Goal: Information Seeking & Learning: Find specific fact

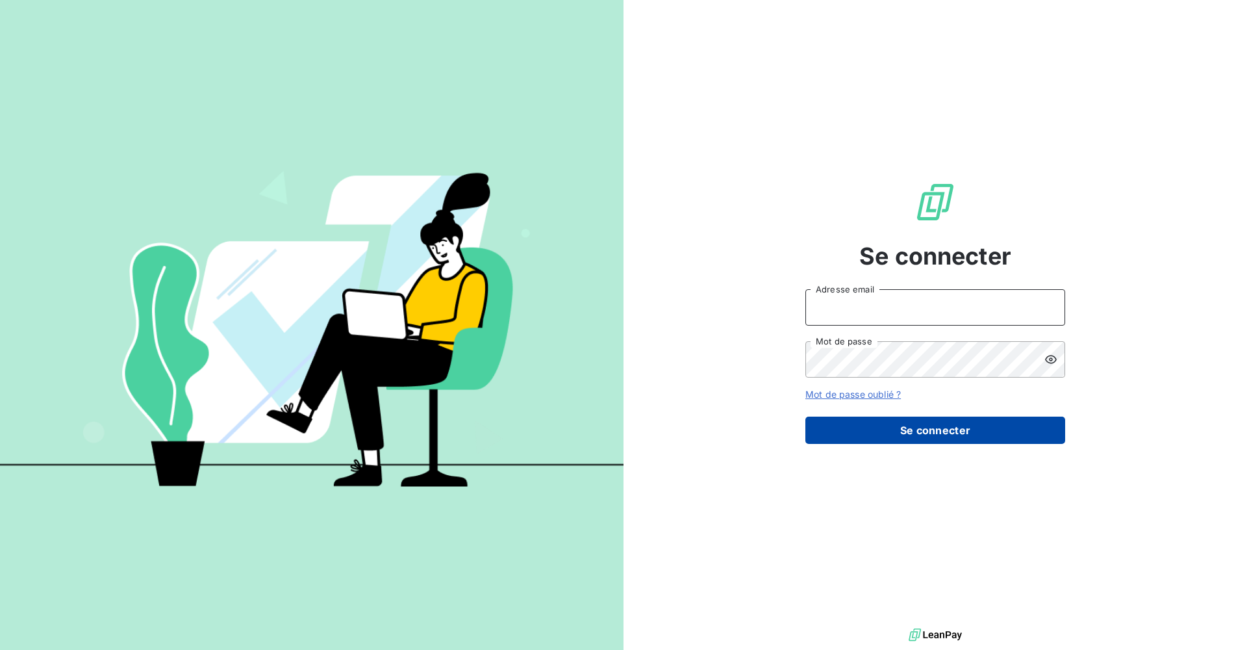
type input "[PERSON_NAME][EMAIL_ADDRESS][DOMAIN_NAME]"
click at [932, 439] on button "Se connecter" at bounding box center [936, 429] width 260 height 27
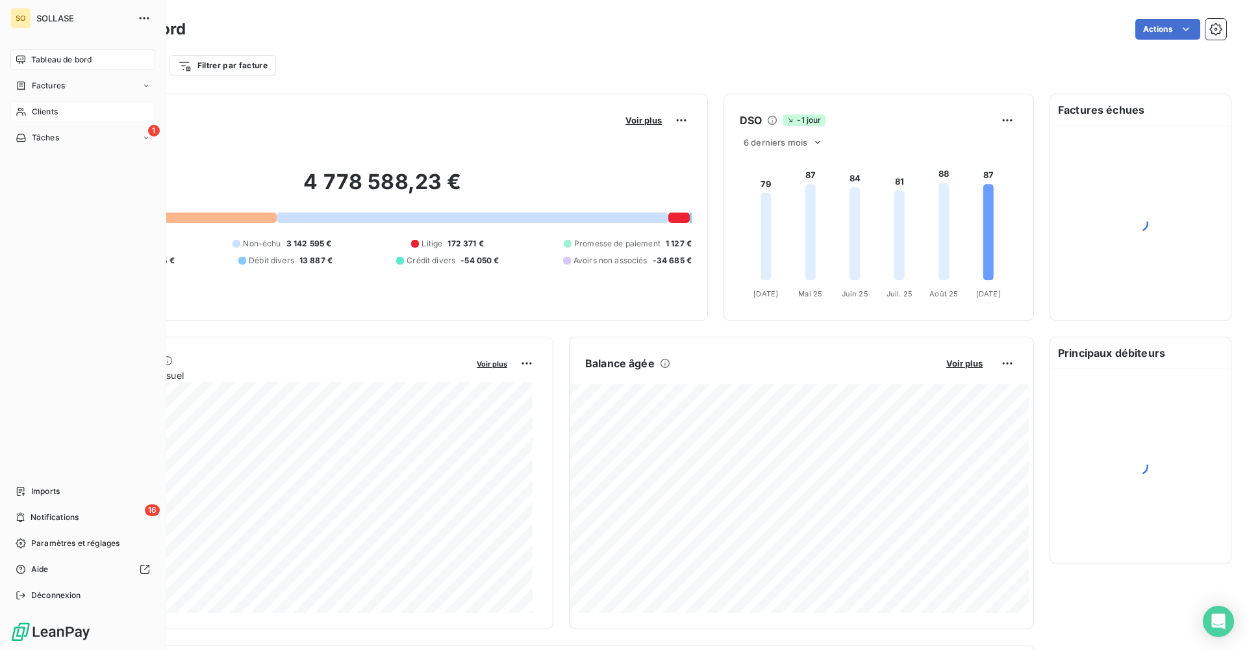
click at [53, 109] on span "Clients" at bounding box center [45, 112] width 26 height 12
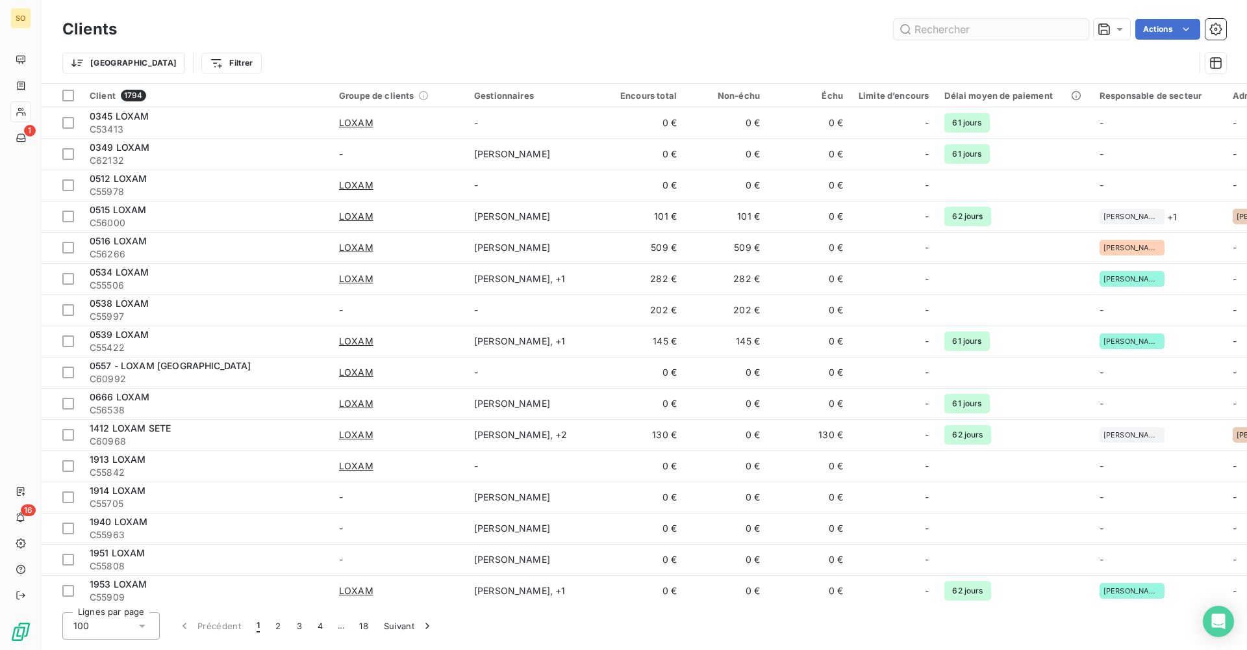
click at [992, 27] on input "text" at bounding box center [991, 29] width 195 height 21
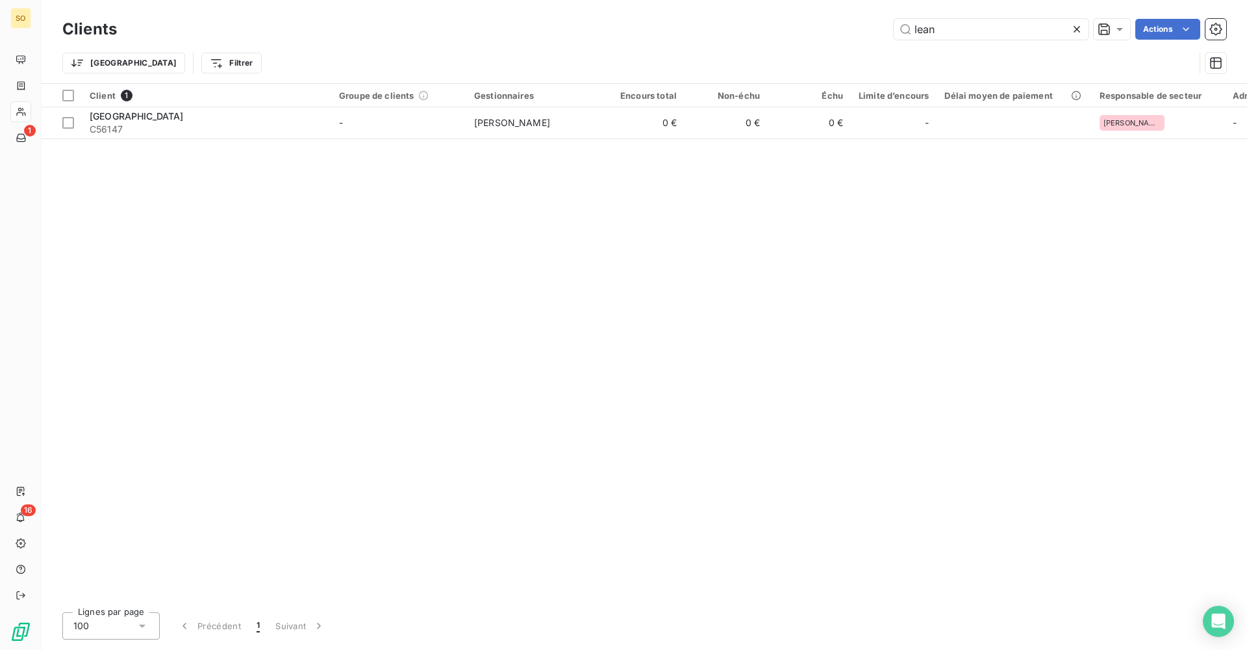
drag, startPoint x: 914, startPoint y: 22, endPoint x: 798, endPoint y: 36, distance: 116.5
click at [802, 19] on div "lean Actions" at bounding box center [680, 29] width 1094 height 21
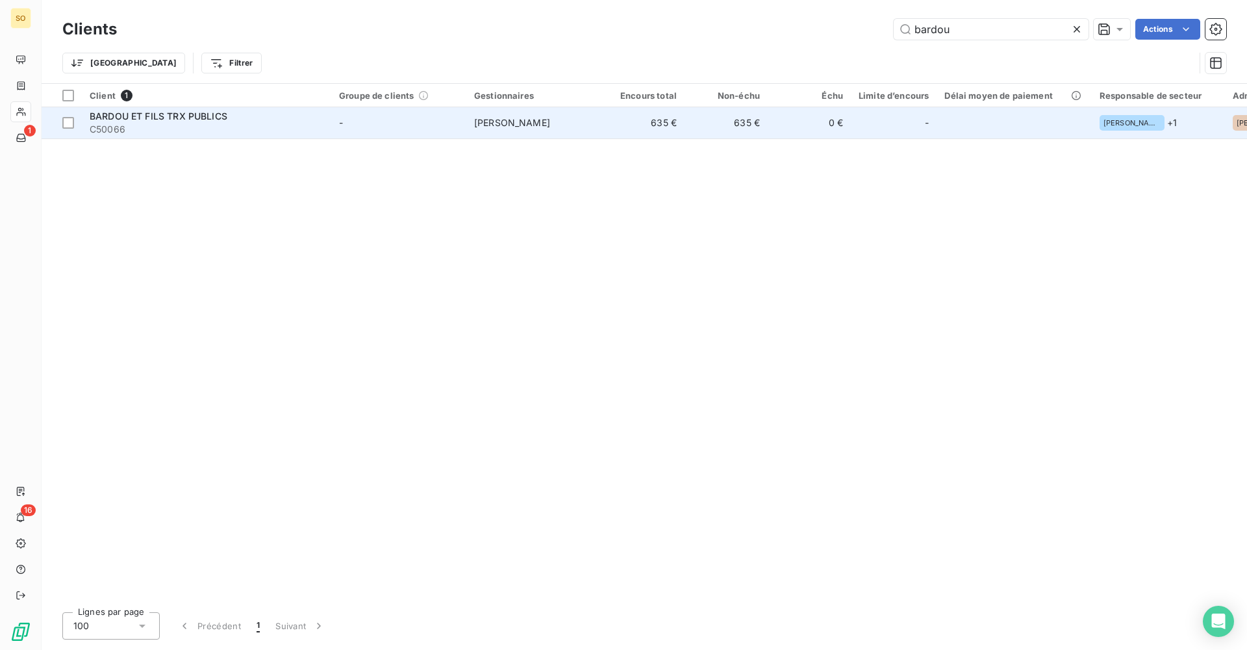
type input "bardou"
click at [480, 124] on span "[PERSON_NAME]" at bounding box center [512, 122] width 76 height 11
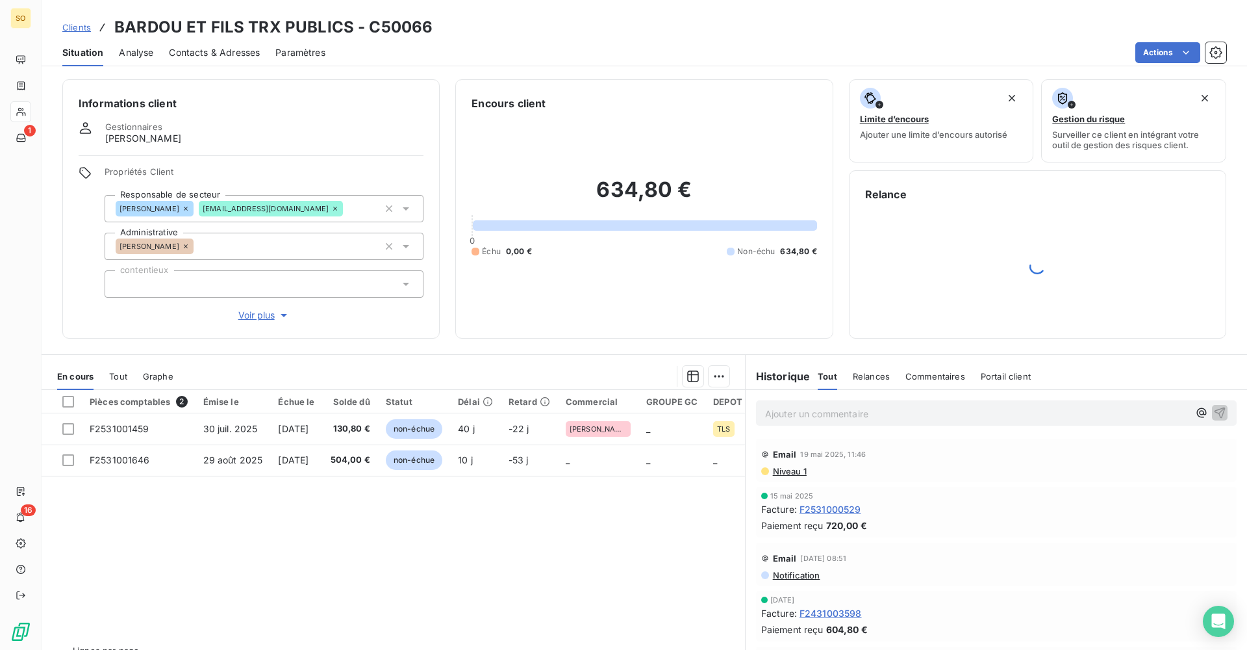
click at [137, 55] on span "Analyse" at bounding box center [136, 52] width 34 height 13
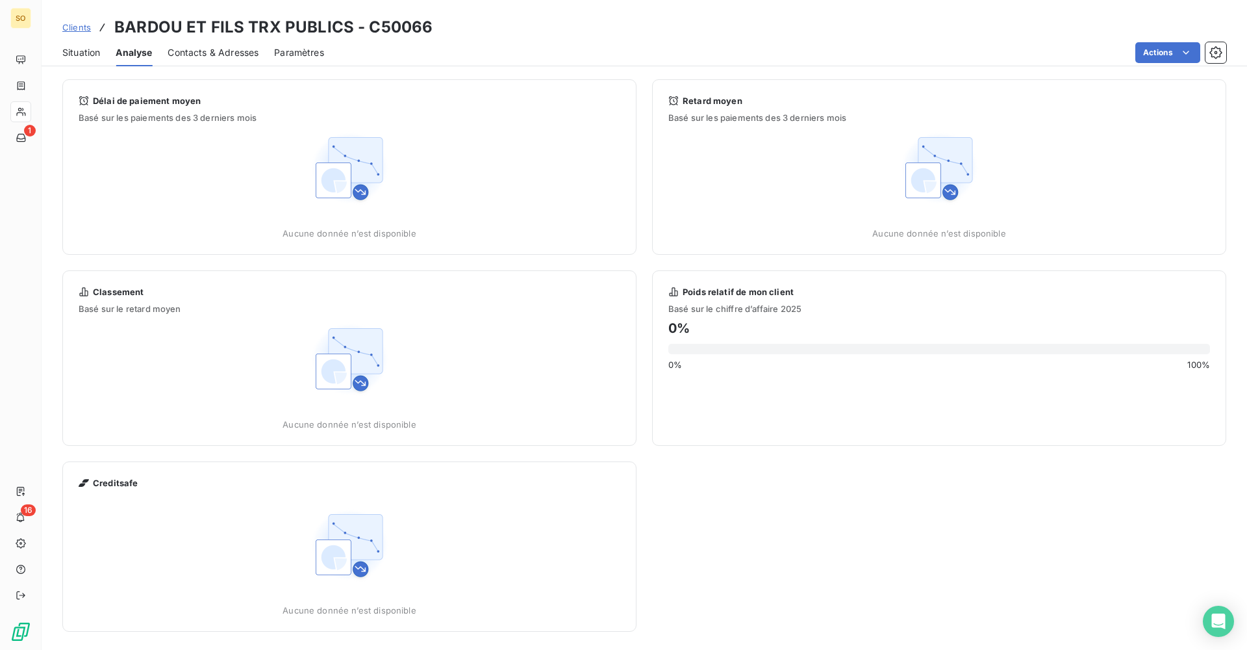
click at [212, 56] on span "Contacts & Adresses" at bounding box center [213, 52] width 91 height 13
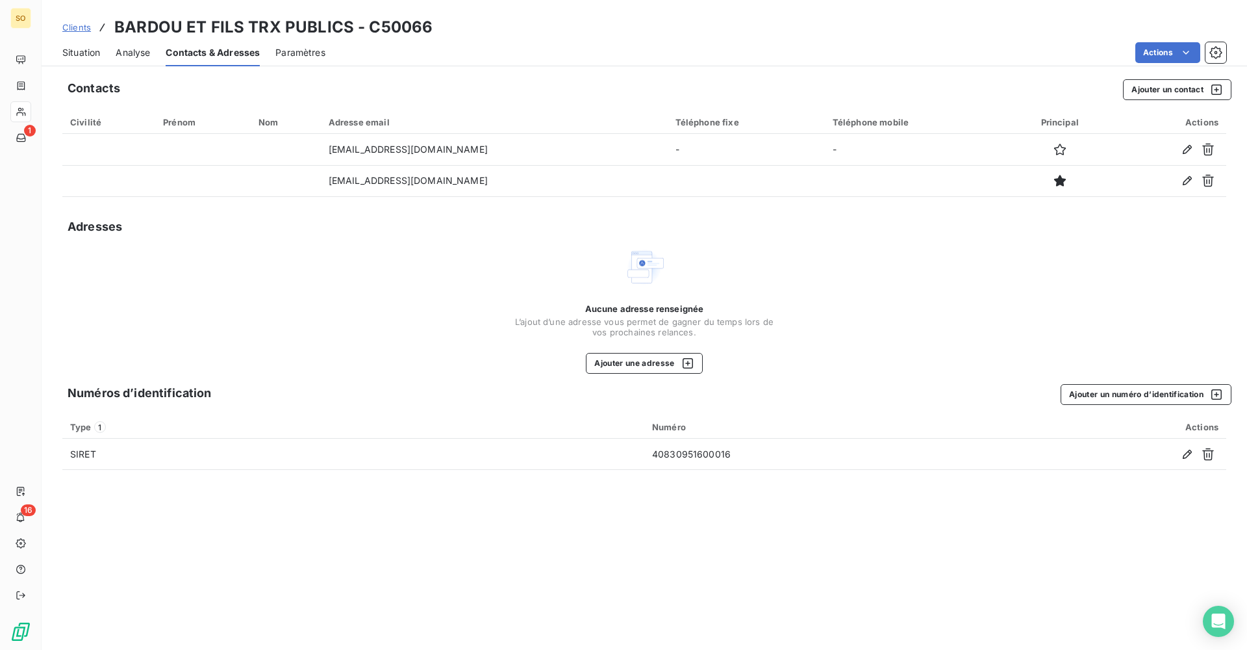
click at [310, 62] on div "Paramètres" at bounding box center [300, 52] width 50 height 27
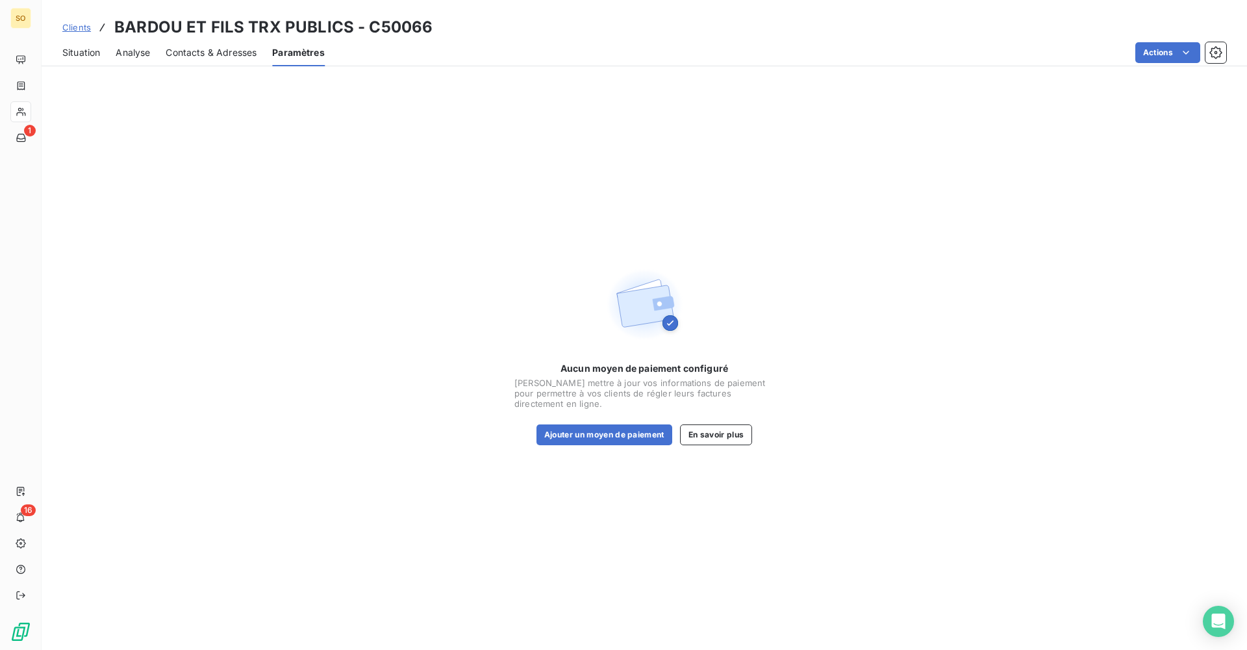
click at [188, 58] on span "Contacts & Adresses" at bounding box center [211, 52] width 91 height 13
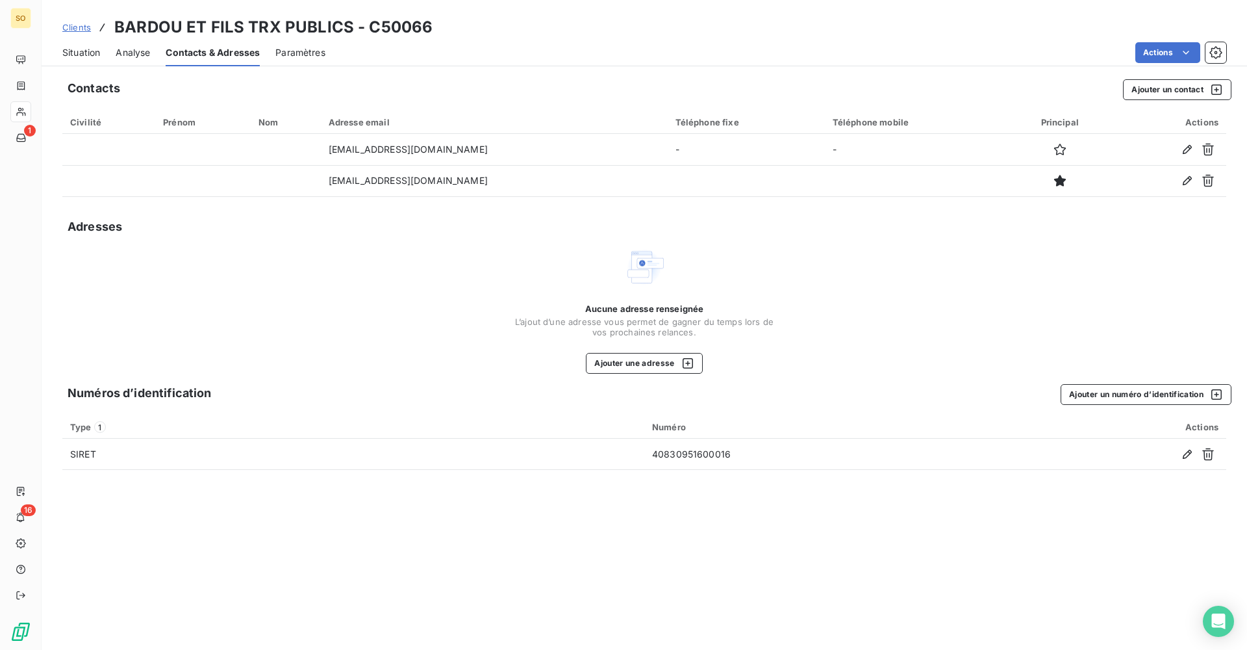
click at [118, 56] on span "Analyse" at bounding box center [133, 52] width 34 height 13
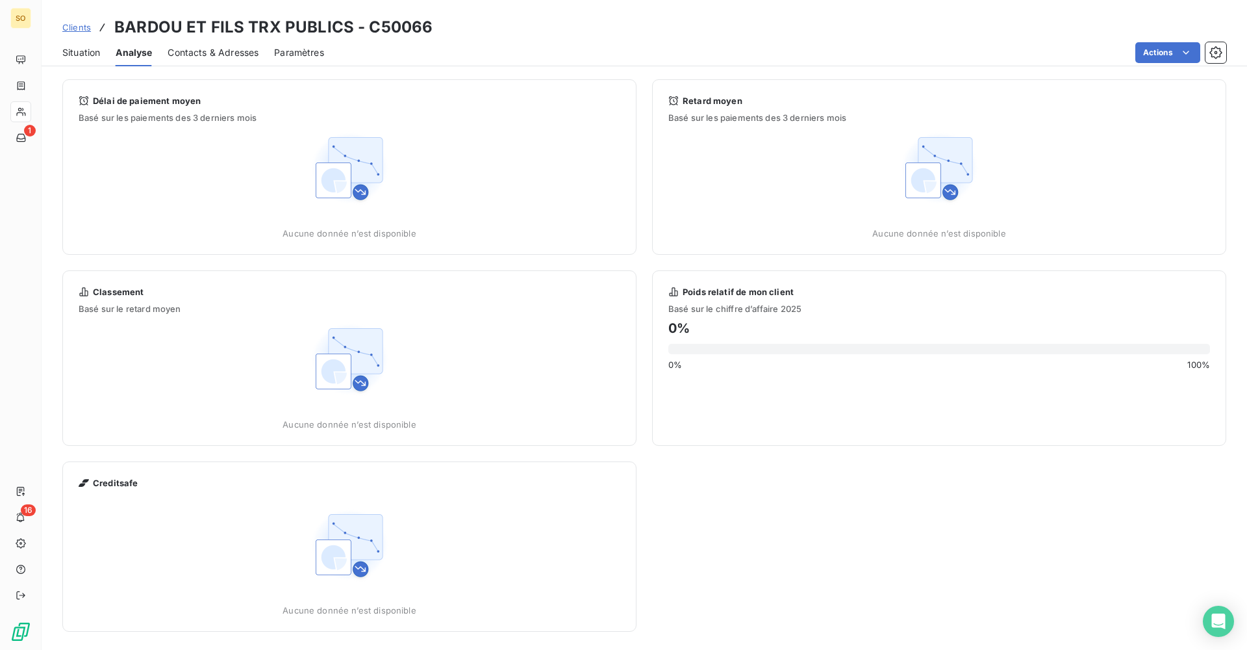
click at [90, 56] on span "Situation" at bounding box center [81, 52] width 38 height 13
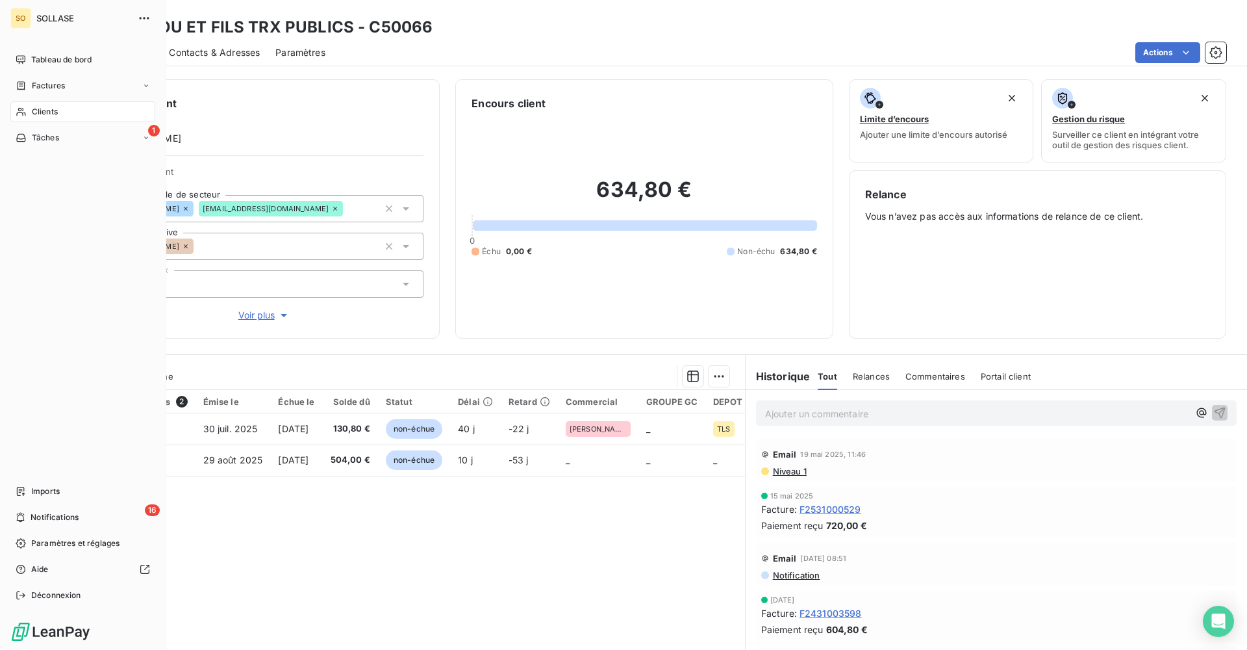
click at [80, 111] on div "Clients" at bounding box center [82, 111] width 145 height 21
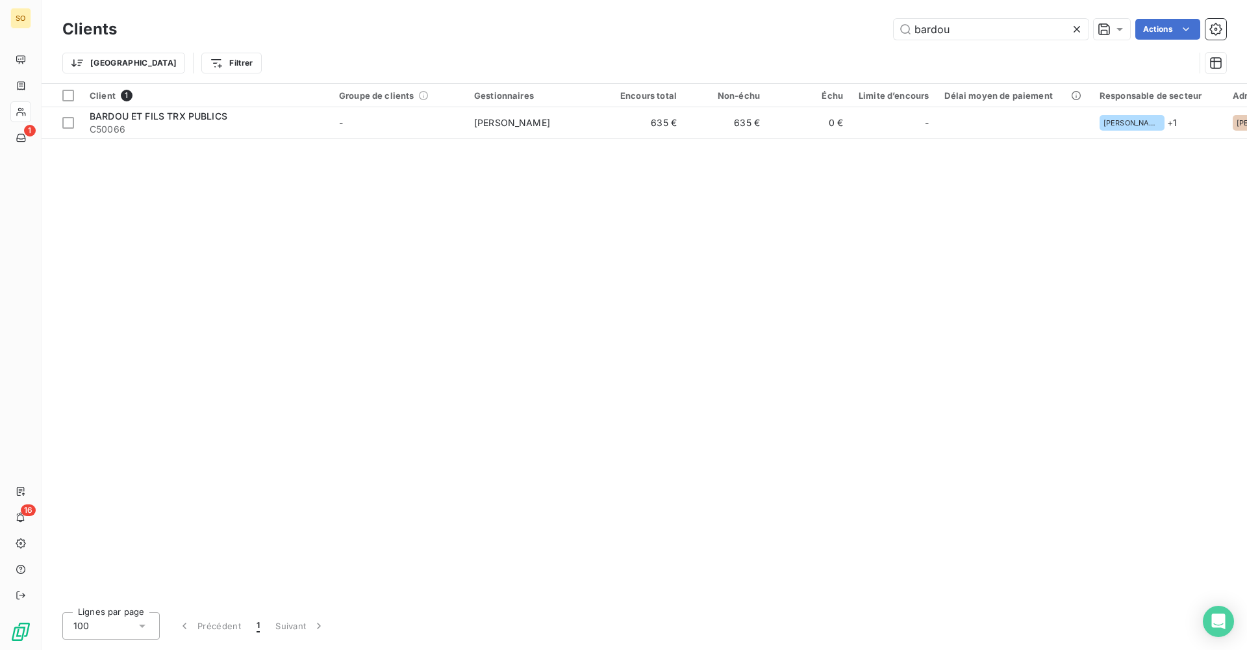
click at [1073, 29] on icon at bounding box center [1077, 29] width 13 height 13
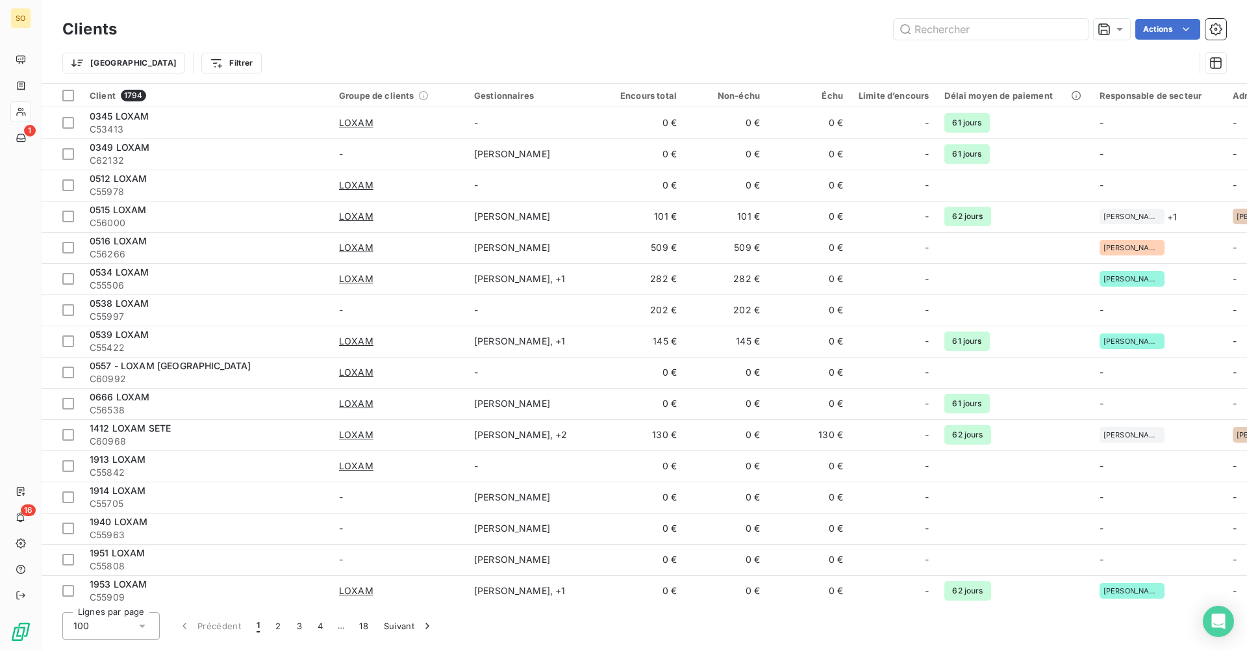
click at [420, 32] on div "Actions" at bounding box center [680, 29] width 1094 height 21
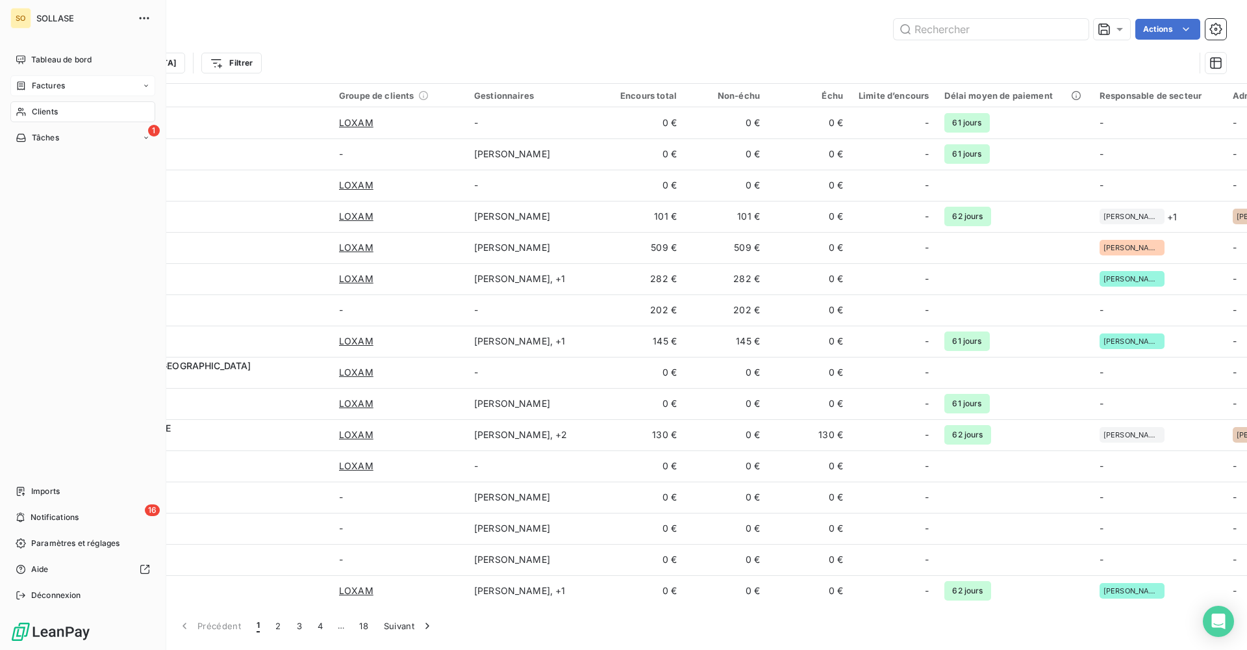
click at [32, 86] on span "Factures" at bounding box center [48, 86] width 33 height 12
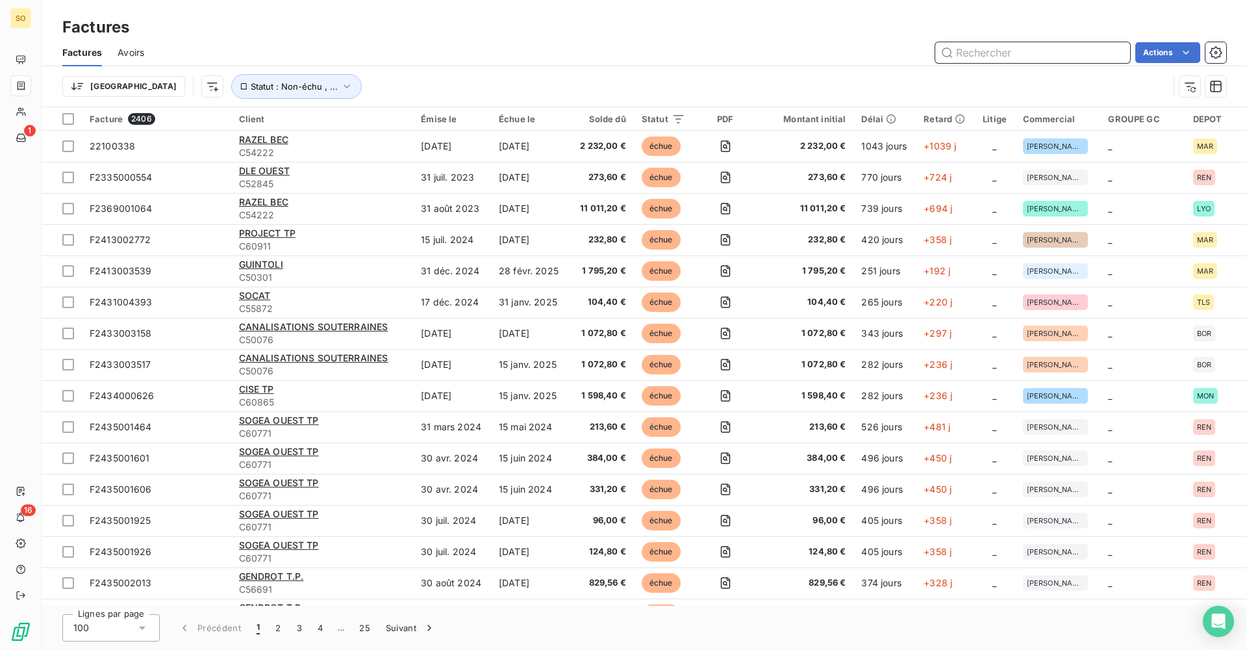
click at [967, 60] on input "text" at bounding box center [1033, 52] width 195 height 21
type input "spac"
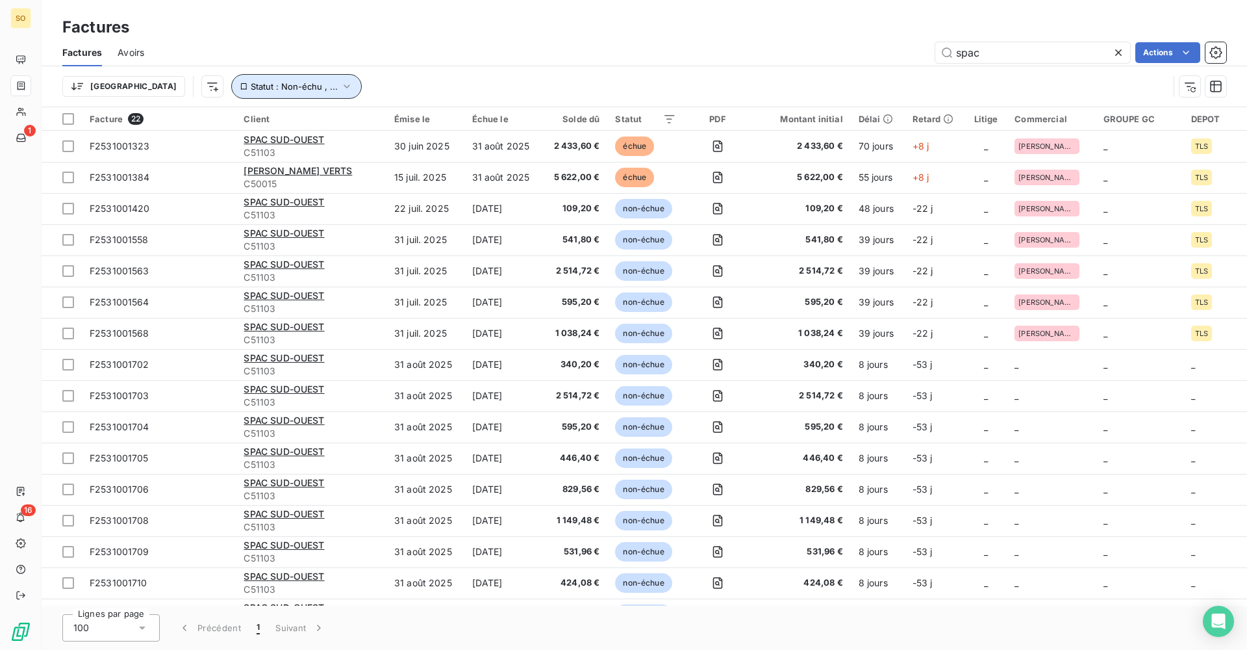
click at [260, 82] on span "Statut : Non-échu , ..." at bounding box center [294, 86] width 87 height 10
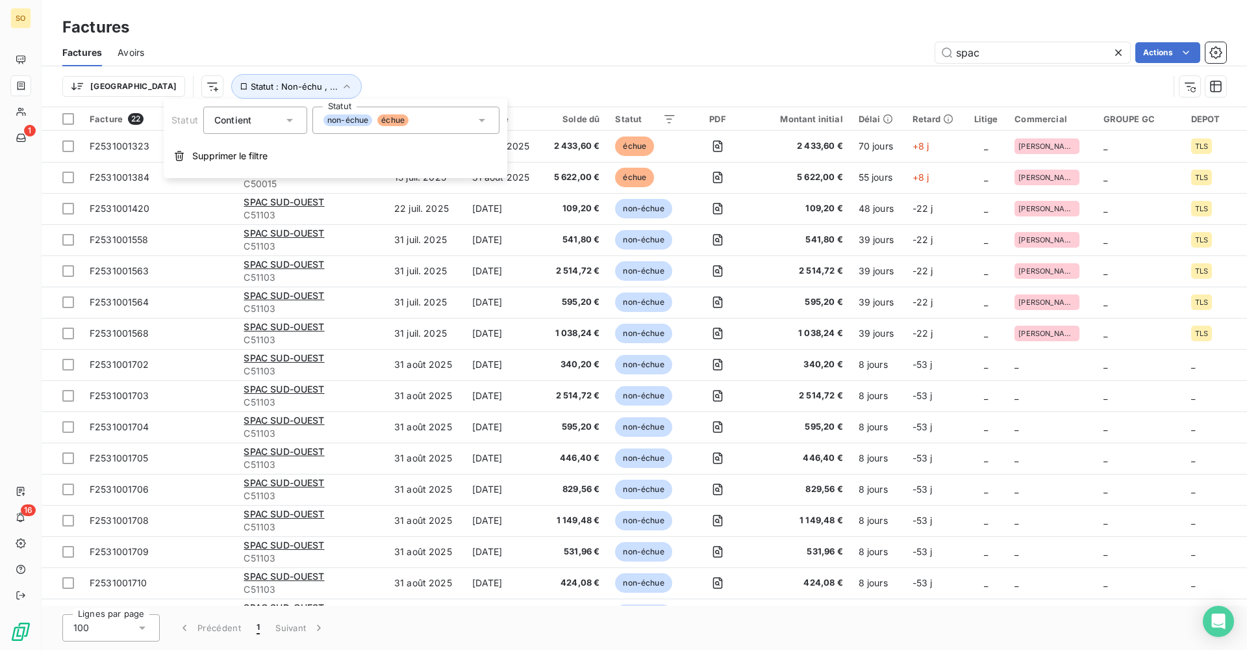
click at [447, 133] on div "non-échue échue" at bounding box center [406, 120] width 187 height 27
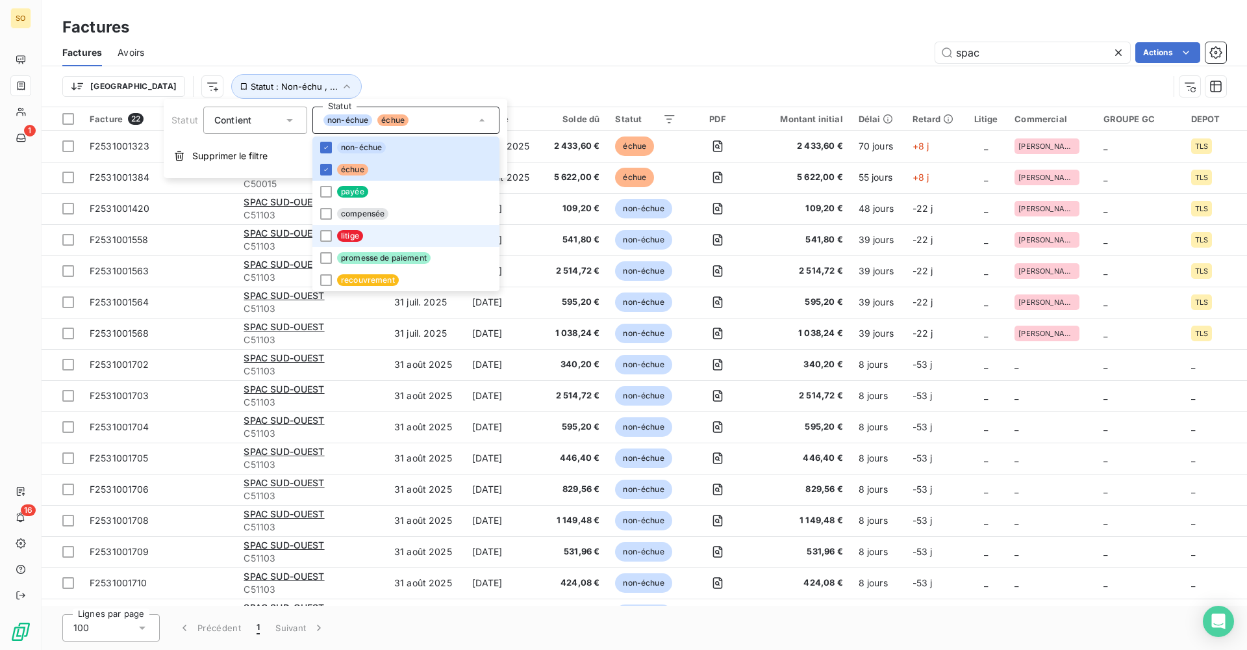
click at [344, 236] on span "litige" at bounding box center [350, 236] width 26 height 12
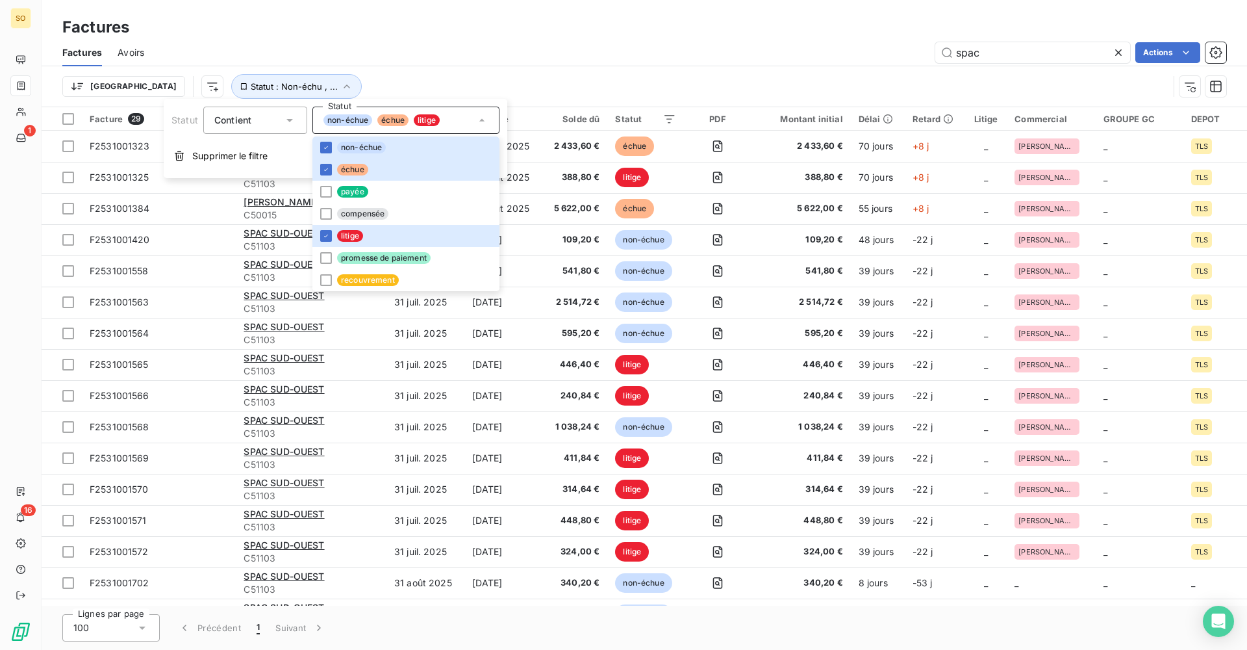
click at [491, 79] on div "Trier Statut : Non-échu , ..." at bounding box center [615, 86] width 1106 height 25
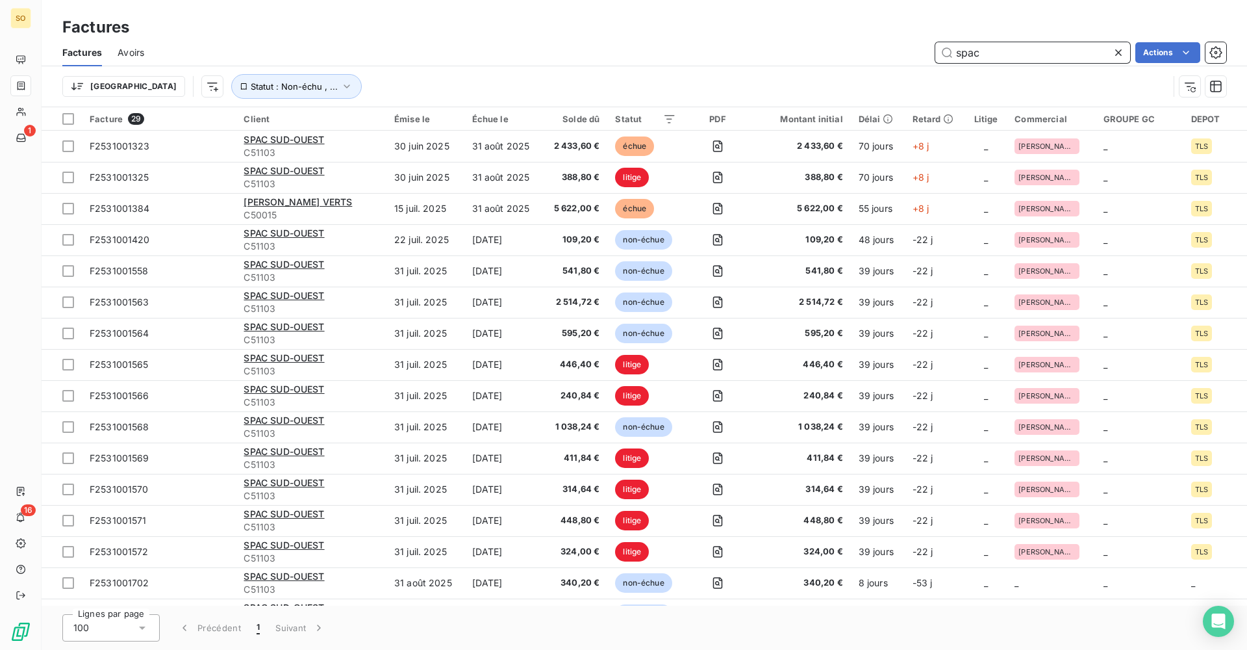
click at [1002, 59] on input "spac" at bounding box center [1033, 52] width 195 height 21
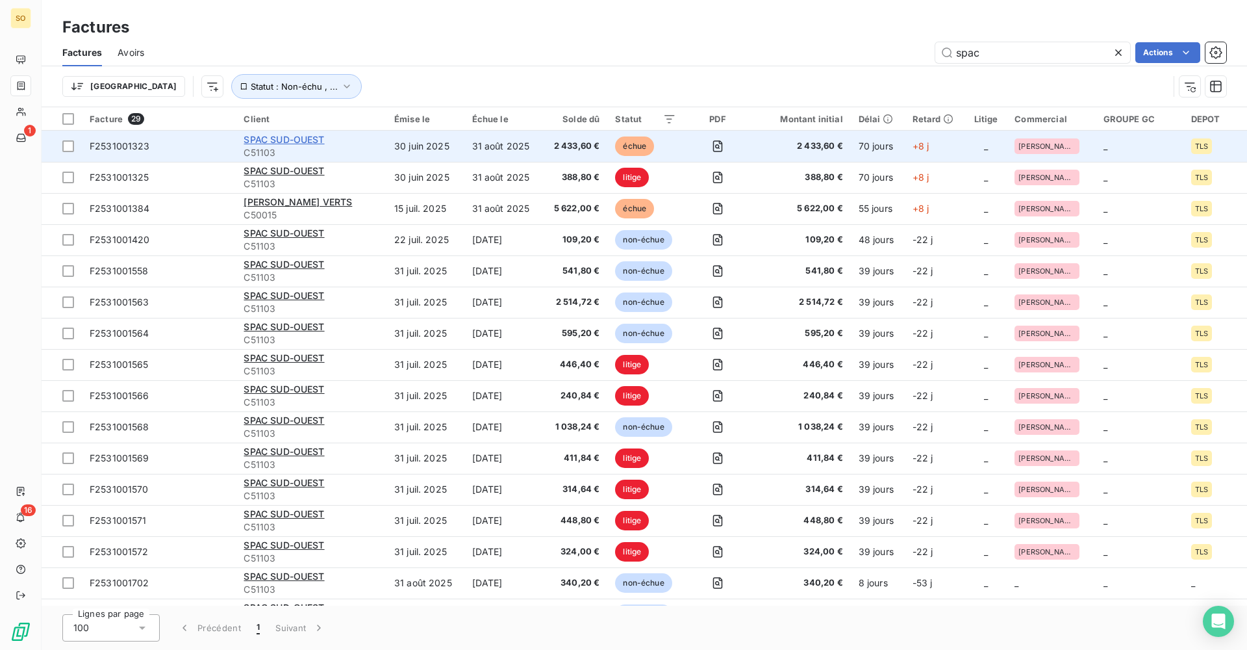
click at [299, 138] on span "SPAC SUD-OUEST" at bounding box center [284, 139] width 81 height 11
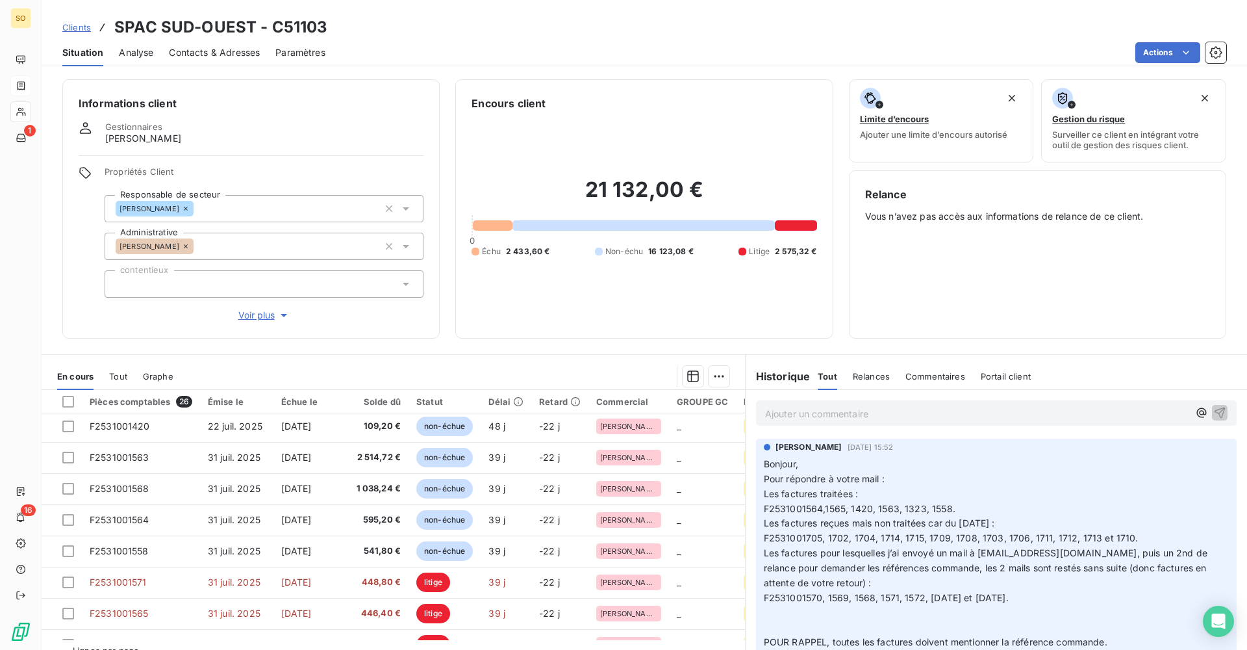
scroll to position [65, 0]
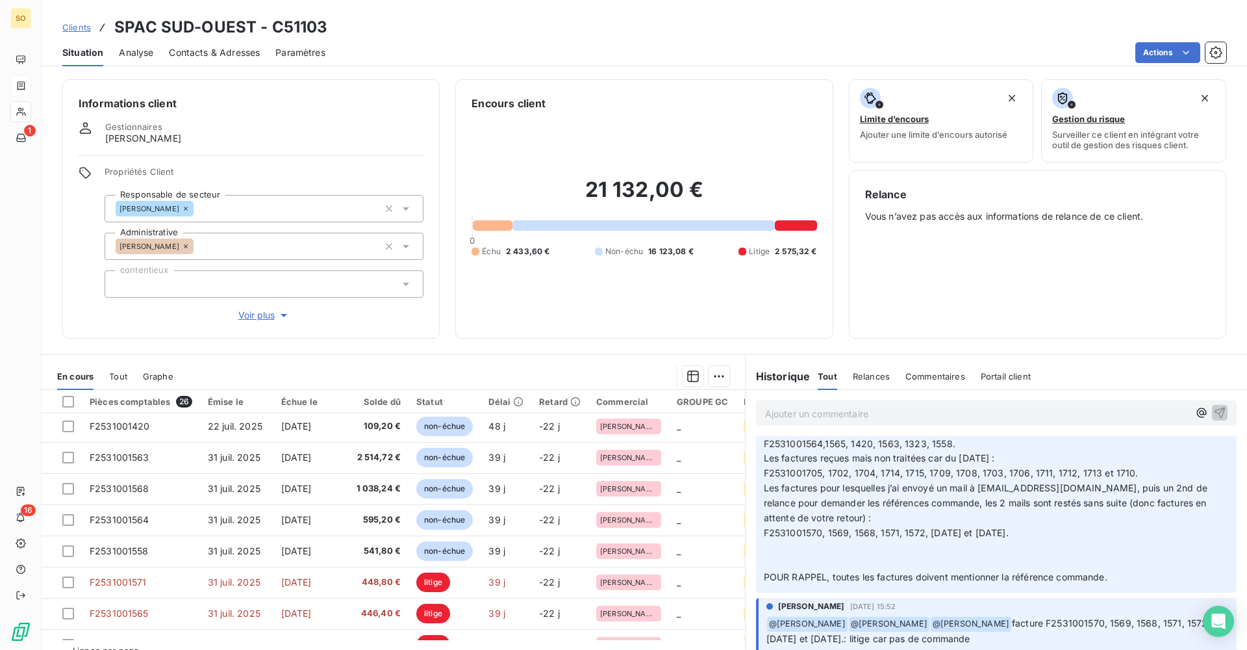
click at [794, 533] on span "F2531001570, 1569, 1568, 1571, 1572, [DATE] et [DATE]." at bounding box center [886, 532] width 245 height 11
copy span "F2531001570"
click at [1021, 544] on p "Bonjour, Pour répondre à votre mail : Les factures traitées : F2531001564,1565,…" at bounding box center [996, 488] width 465 height 193
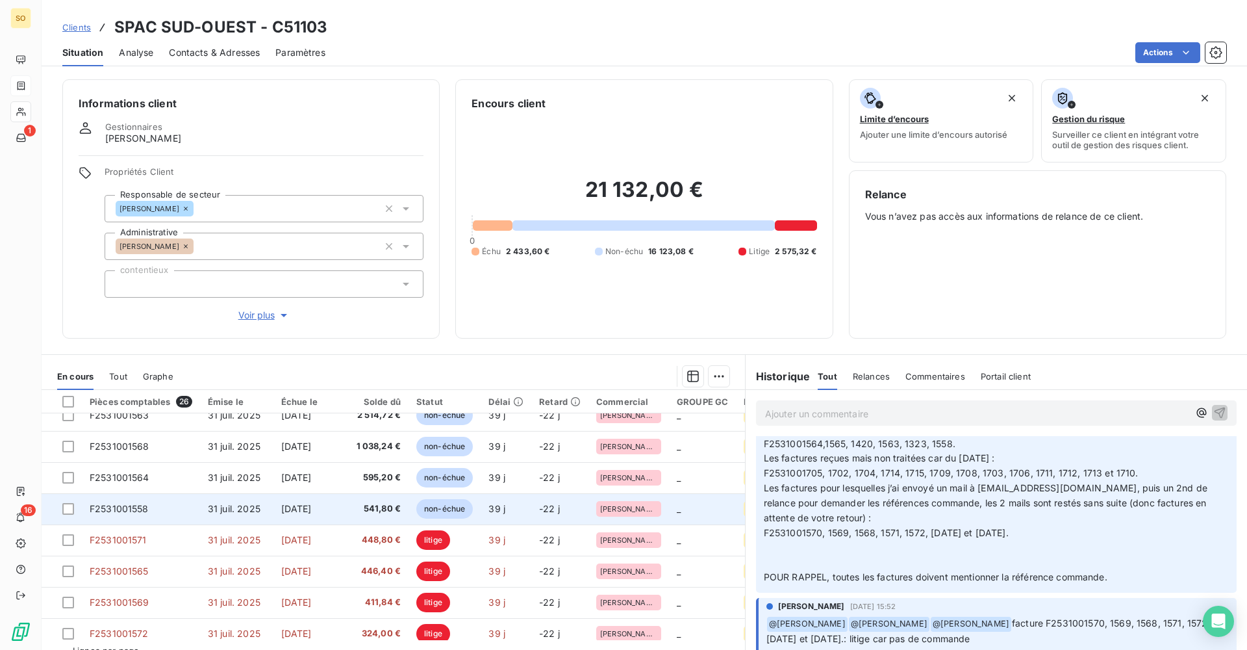
scroll to position [130, 0]
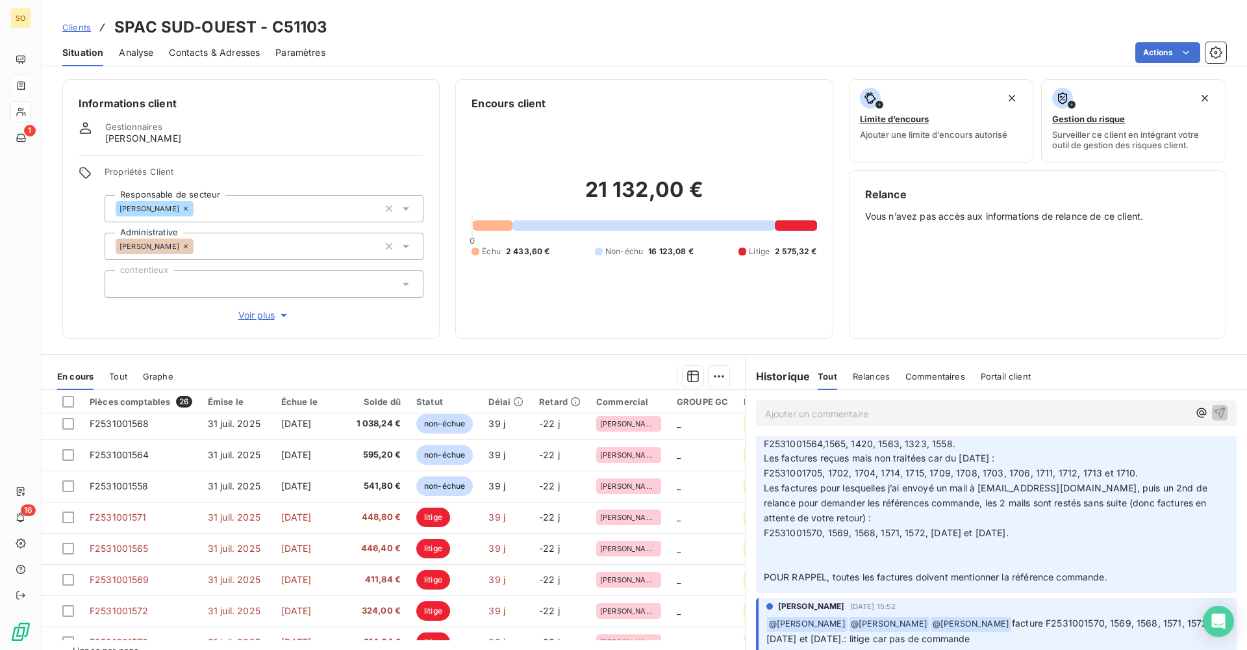
click at [787, 532] on span "F2531001570, 1569, 1568, 1571, 1572, [DATE] et [DATE]." at bounding box center [886, 532] width 245 height 11
copy span "F2531001570"
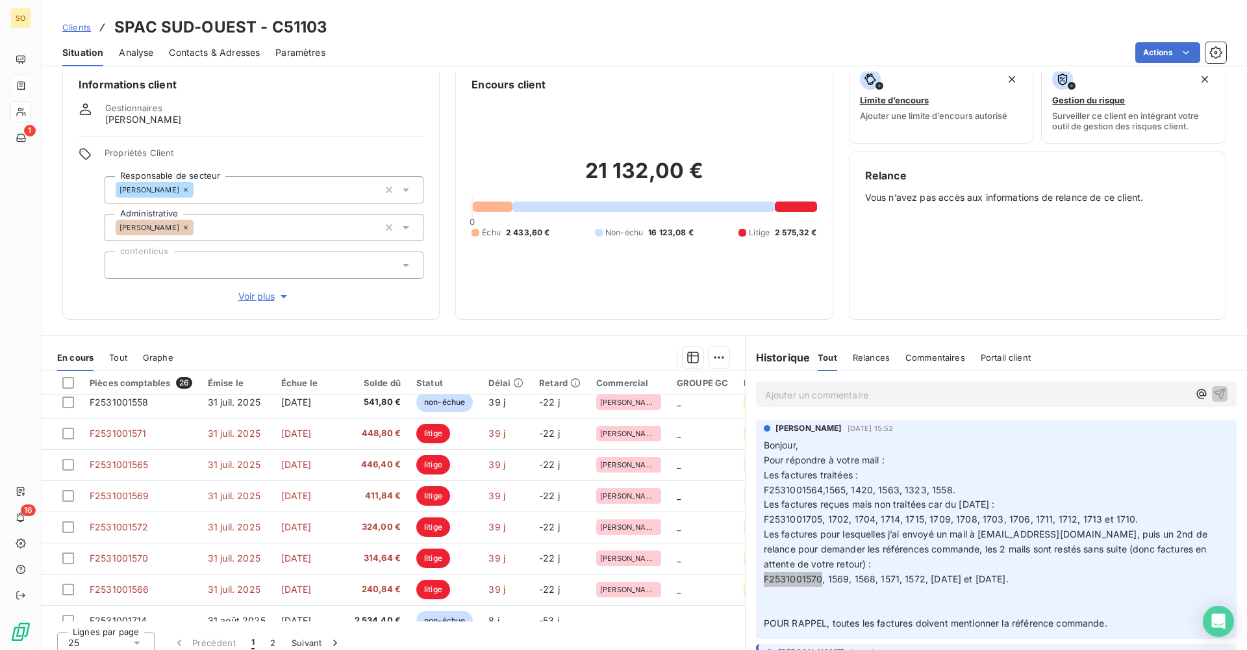
scroll to position [29, 0]
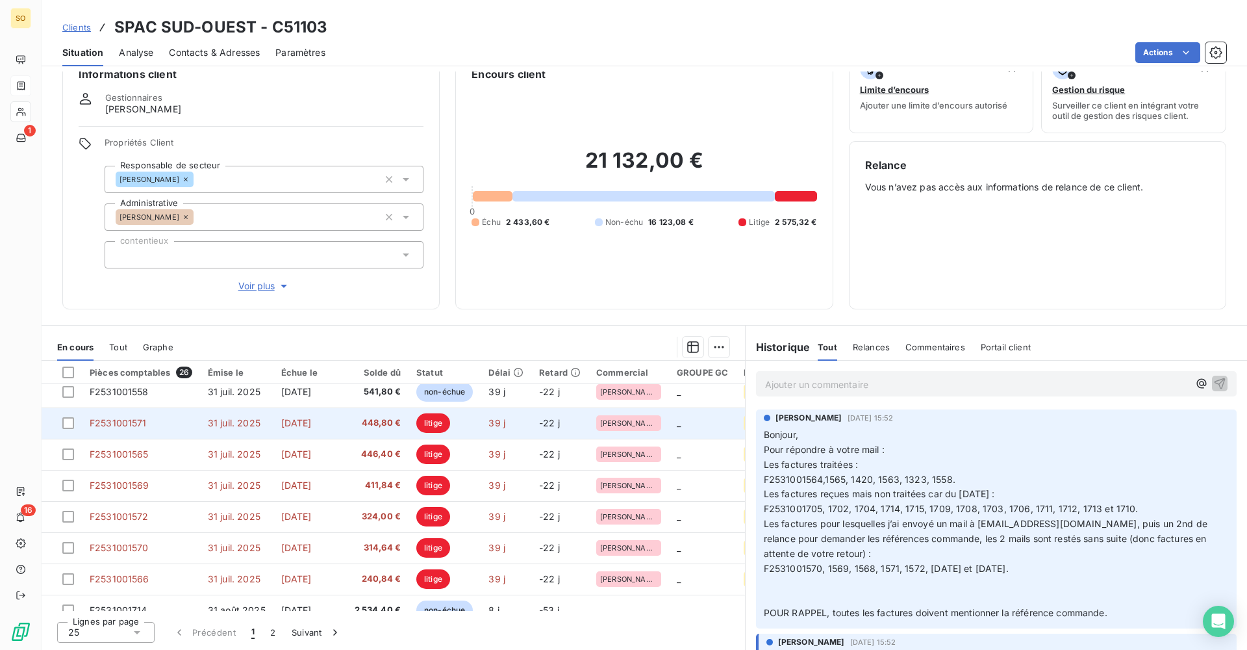
click at [342, 424] on td "[DATE]" at bounding box center [310, 422] width 73 height 31
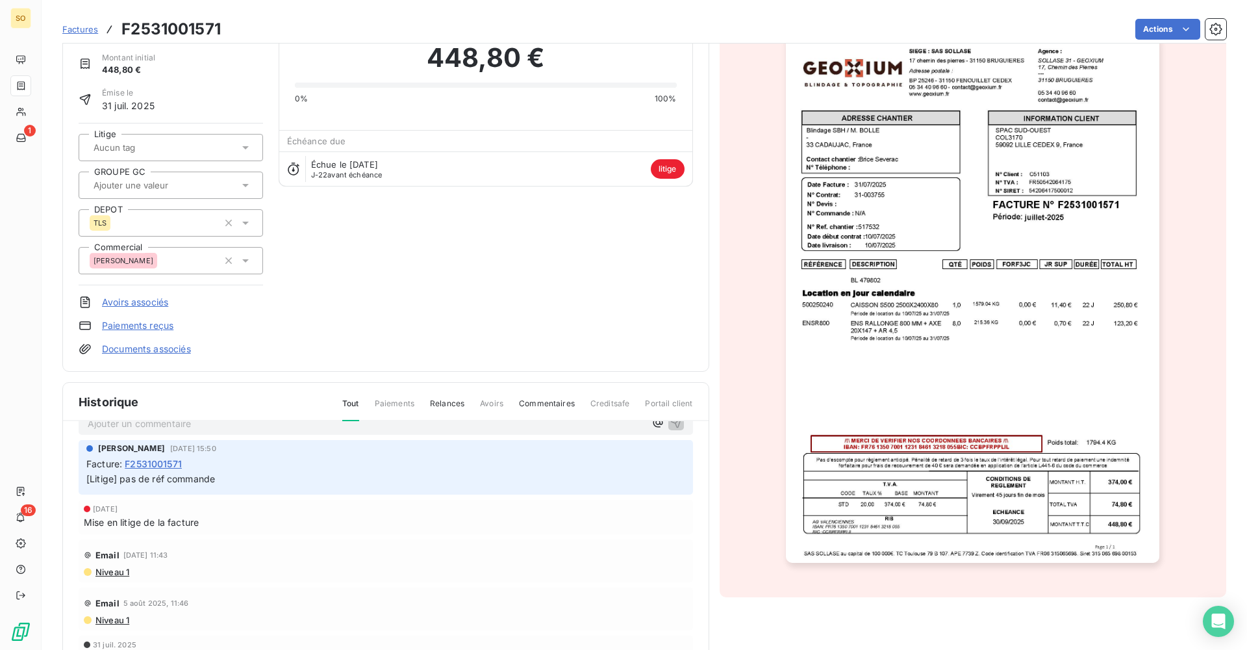
scroll to position [66, 0]
